Goal: Task Accomplishment & Management: Complete application form

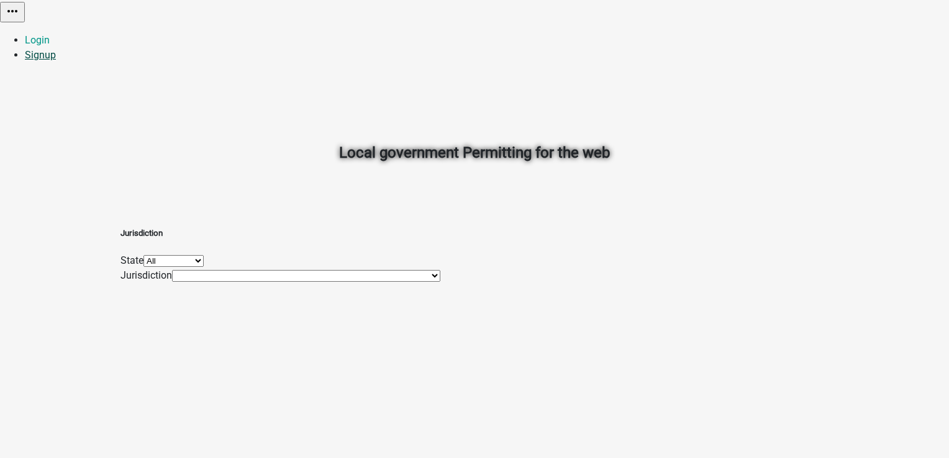
click at [56, 49] on link "Signup" at bounding box center [40, 55] width 31 height 12
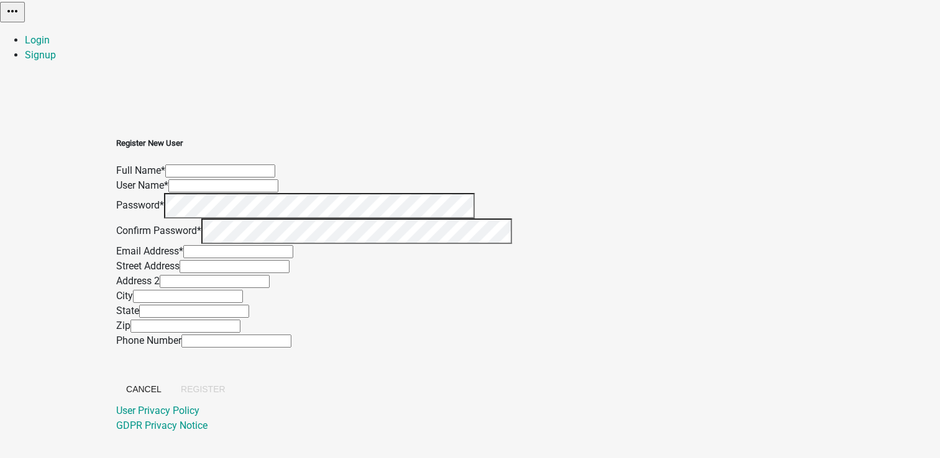
click at [275, 165] on input "text" at bounding box center [220, 171] width 110 height 13
type input "[PERSON_NAME]"
click at [293, 258] on input "text" at bounding box center [238, 251] width 110 height 13
type input "[PERSON_NAME][EMAIL_ADDRESS][DOMAIN_NAME]"
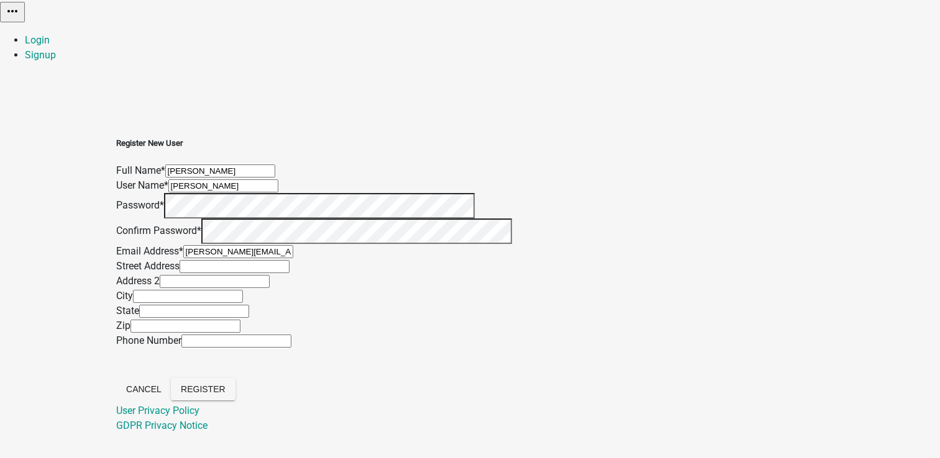
scroll to position [240, 0]
click at [225, 384] on span "Register" at bounding box center [203, 389] width 45 height 10
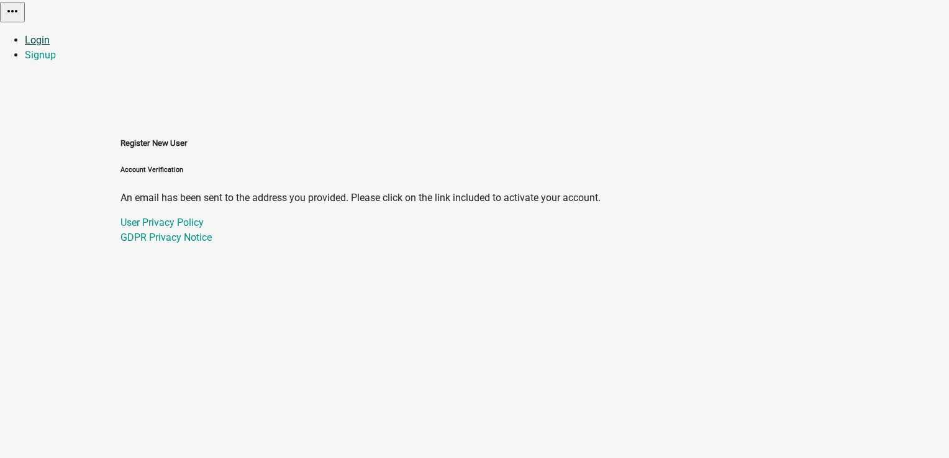
click at [50, 34] on link "Login" at bounding box center [37, 40] width 25 height 12
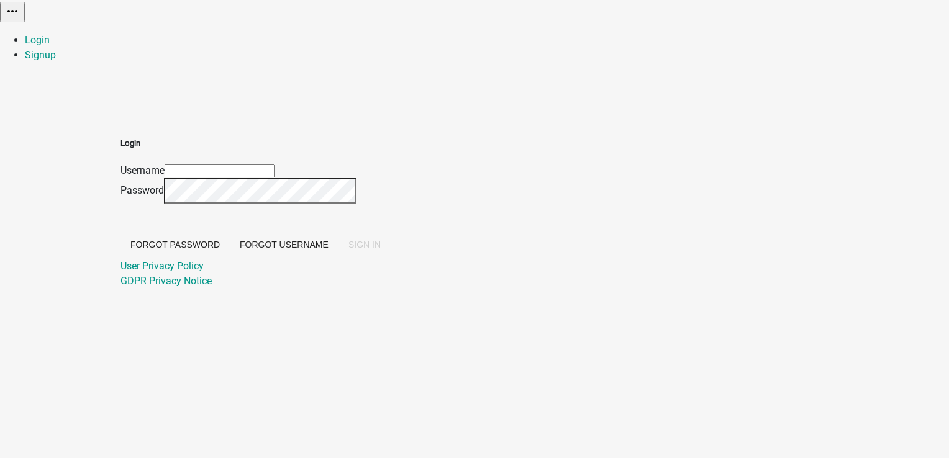
click at [275, 165] on input "Username" at bounding box center [220, 171] width 110 height 13
type input "[PERSON_NAME]"
click at [339, 234] on button "SIGN IN" at bounding box center [365, 245] width 52 height 22
click at [381, 250] on span "SIGN IN" at bounding box center [364, 245] width 32 height 10
click at [653, 183] on div "Login Username [PERSON_NAME] Password Forgot Password Forgot Username SIGN IN U…" at bounding box center [475, 197] width 708 height 181
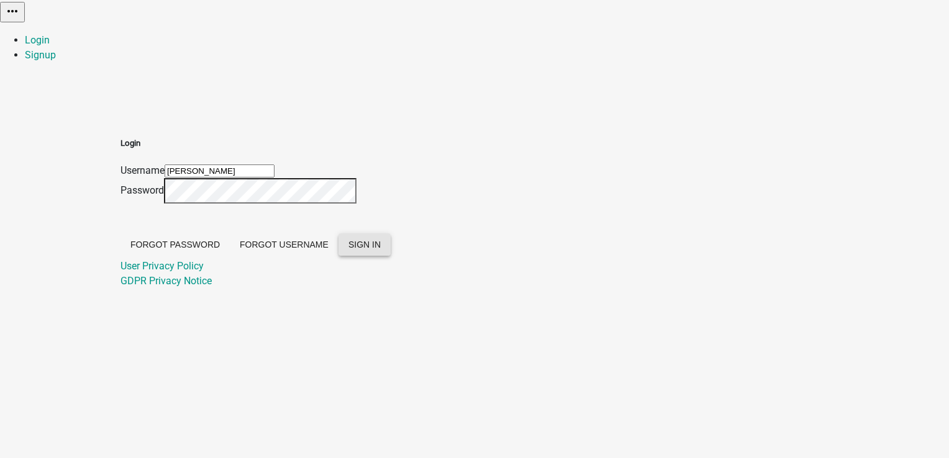
click at [381, 250] on span "SIGN IN" at bounding box center [364, 245] width 32 height 10
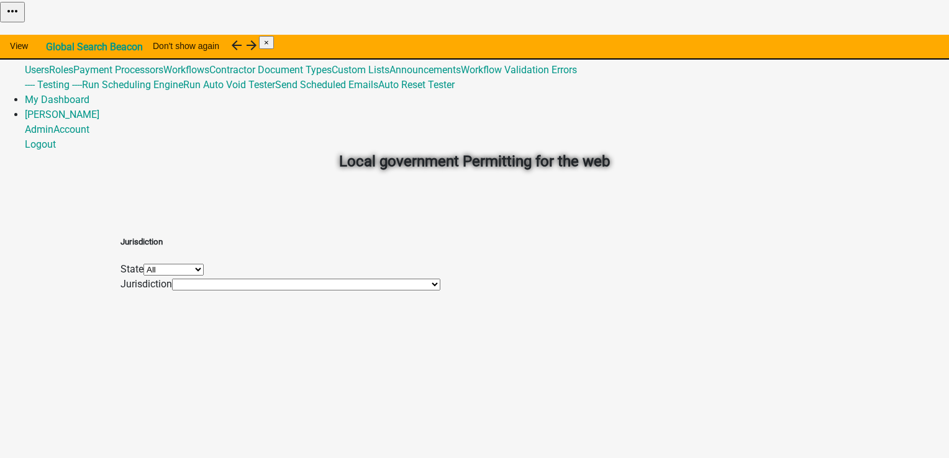
click at [53, 34] on link "Admin" at bounding box center [39, 40] width 29 height 12
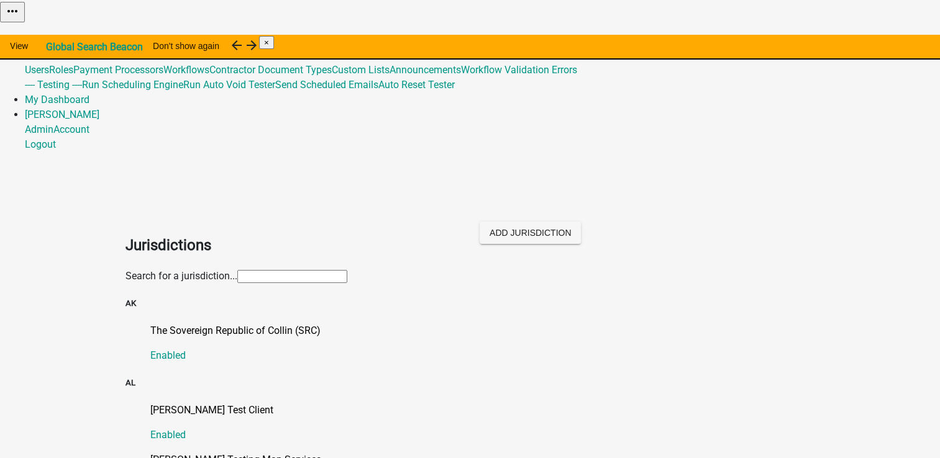
click at [70, 49] on span "492" at bounding box center [61, 55] width 17 height 12
